Goal: Information Seeking & Learning: Learn about a topic

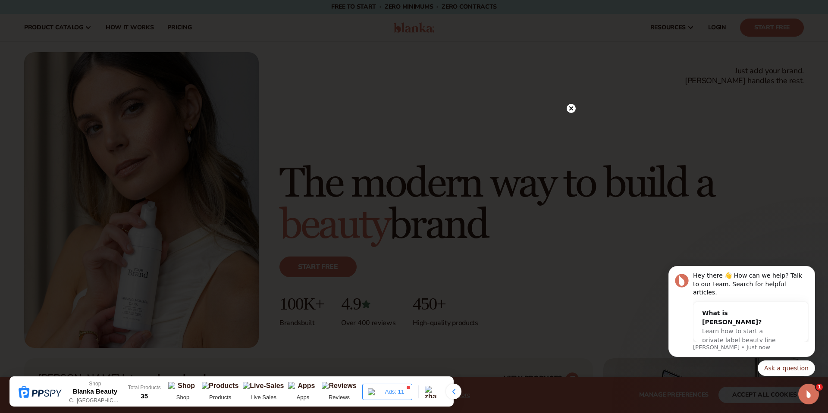
click at [573, 107] on circle at bounding box center [571, 108] width 9 height 9
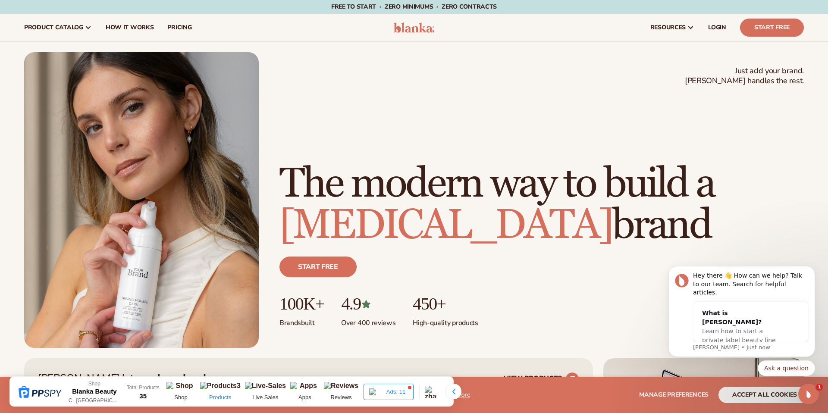
click at [216, 394] on p "Products" at bounding box center [220, 398] width 41 height 8
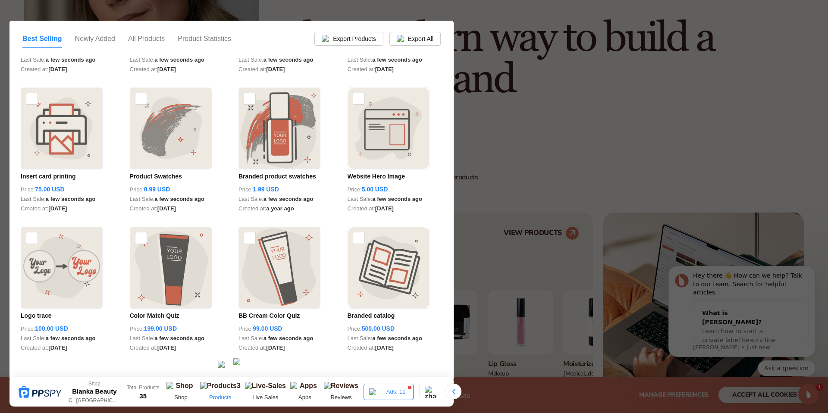
scroll to position [199, 0]
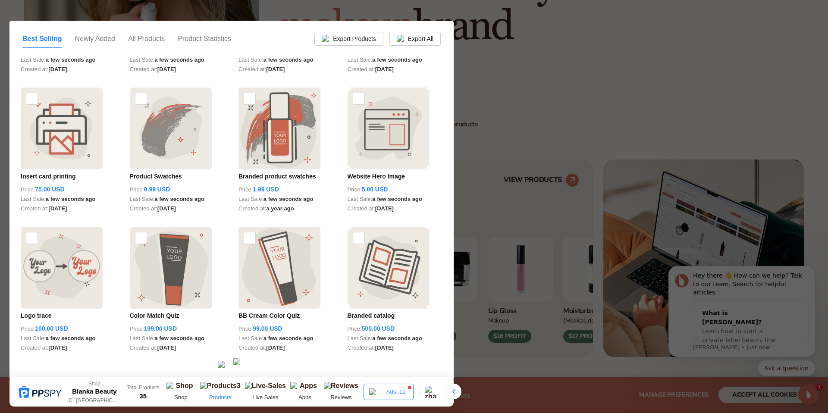
click at [480, 118] on div at bounding box center [414, 206] width 828 height 413
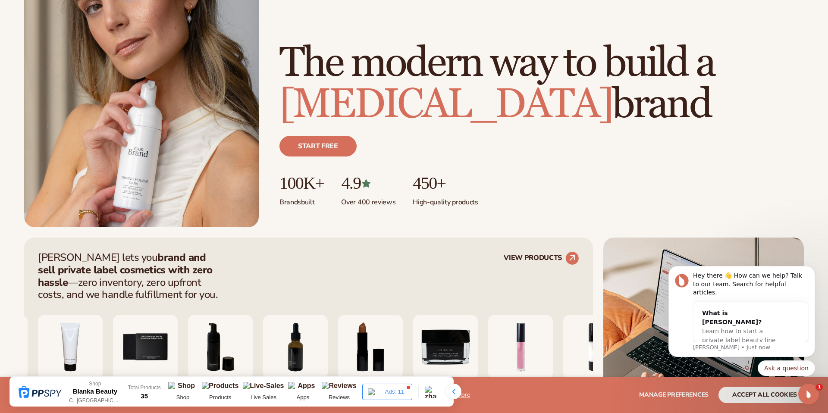
scroll to position [0, 0]
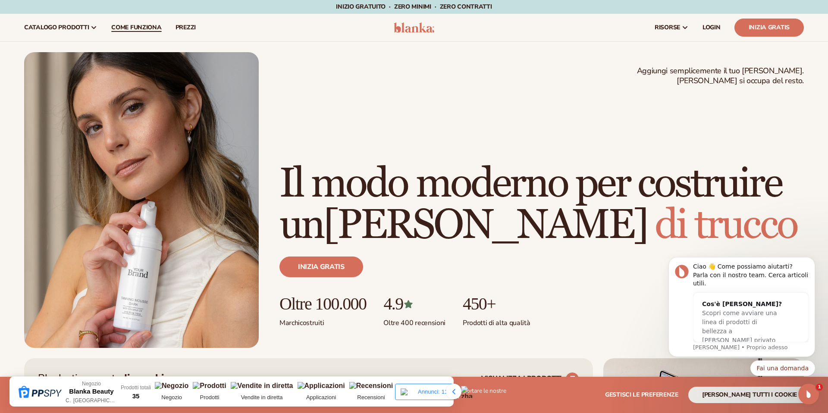
click at [132, 27] on font "Come funziona" at bounding box center [136, 27] width 50 height 8
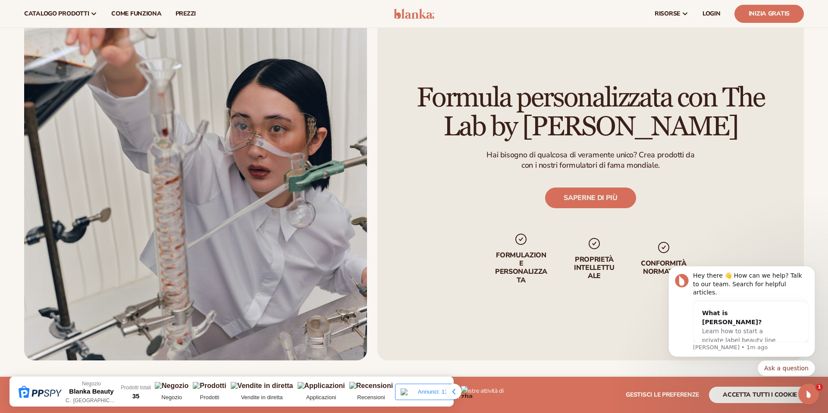
scroll to position [1584, 0]
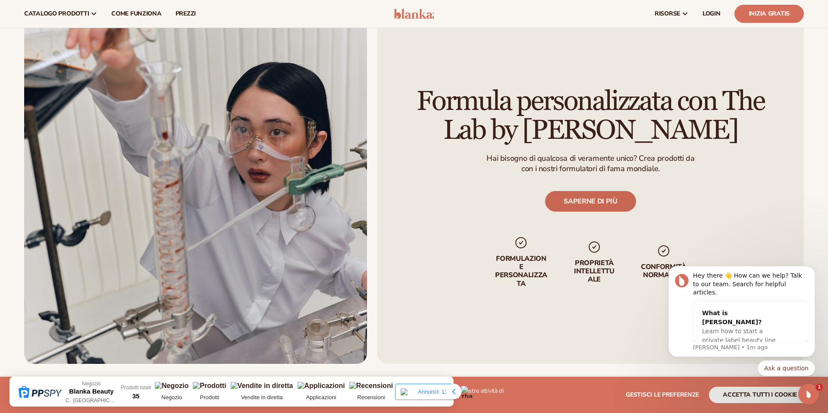
click at [596, 204] on font "SAPERNE DI PIÙ" at bounding box center [591, 201] width 54 height 9
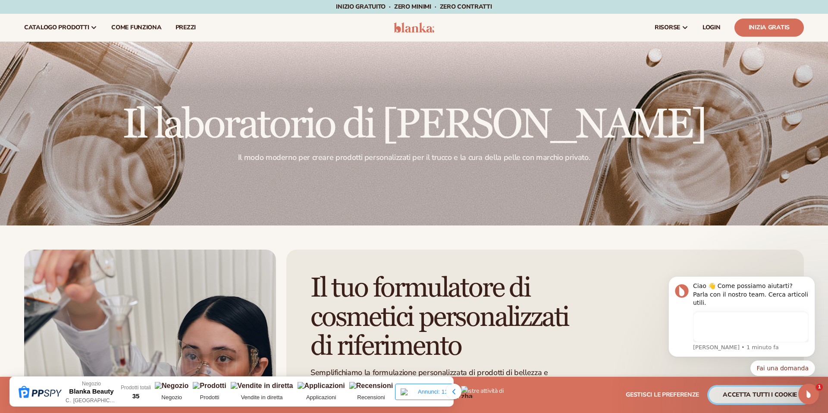
click at [738, 392] on font "accetta tutti i cookie" at bounding box center [760, 395] width 74 height 8
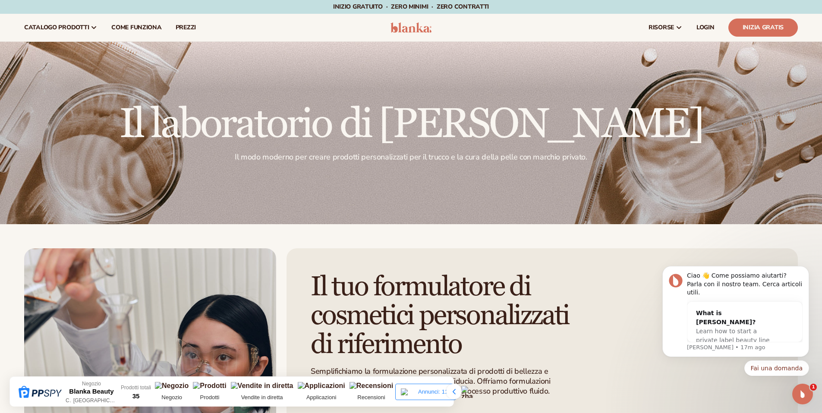
click at [562, 199] on div at bounding box center [411, 133] width 822 height 182
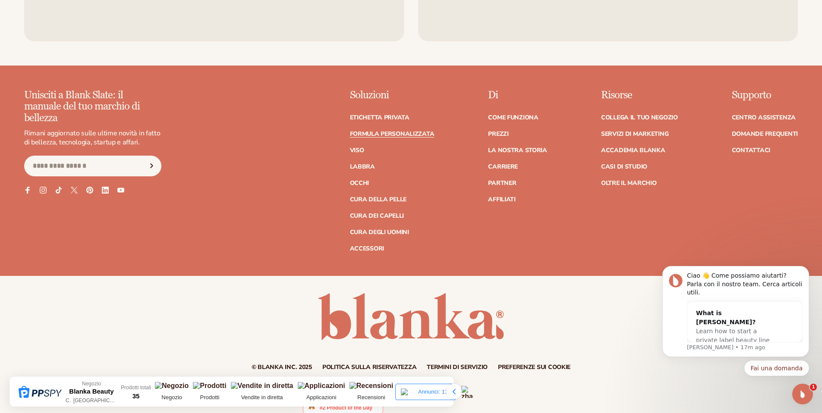
scroll to position [1308, 0]
